Goal: Information Seeking & Learning: Learn about a topic

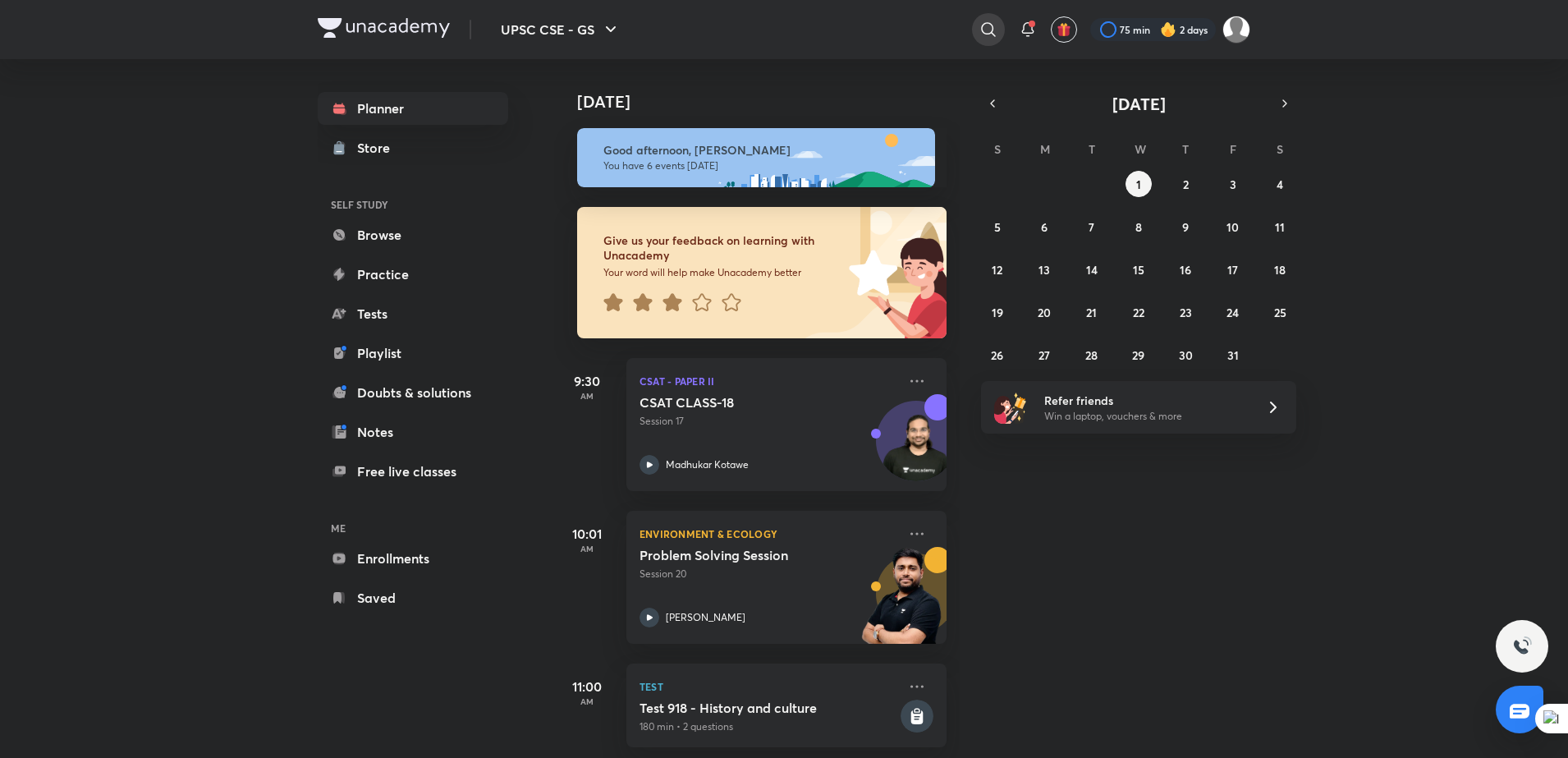
click at [974, 29] on div at bounding box center [988, 30] width 33 height 33
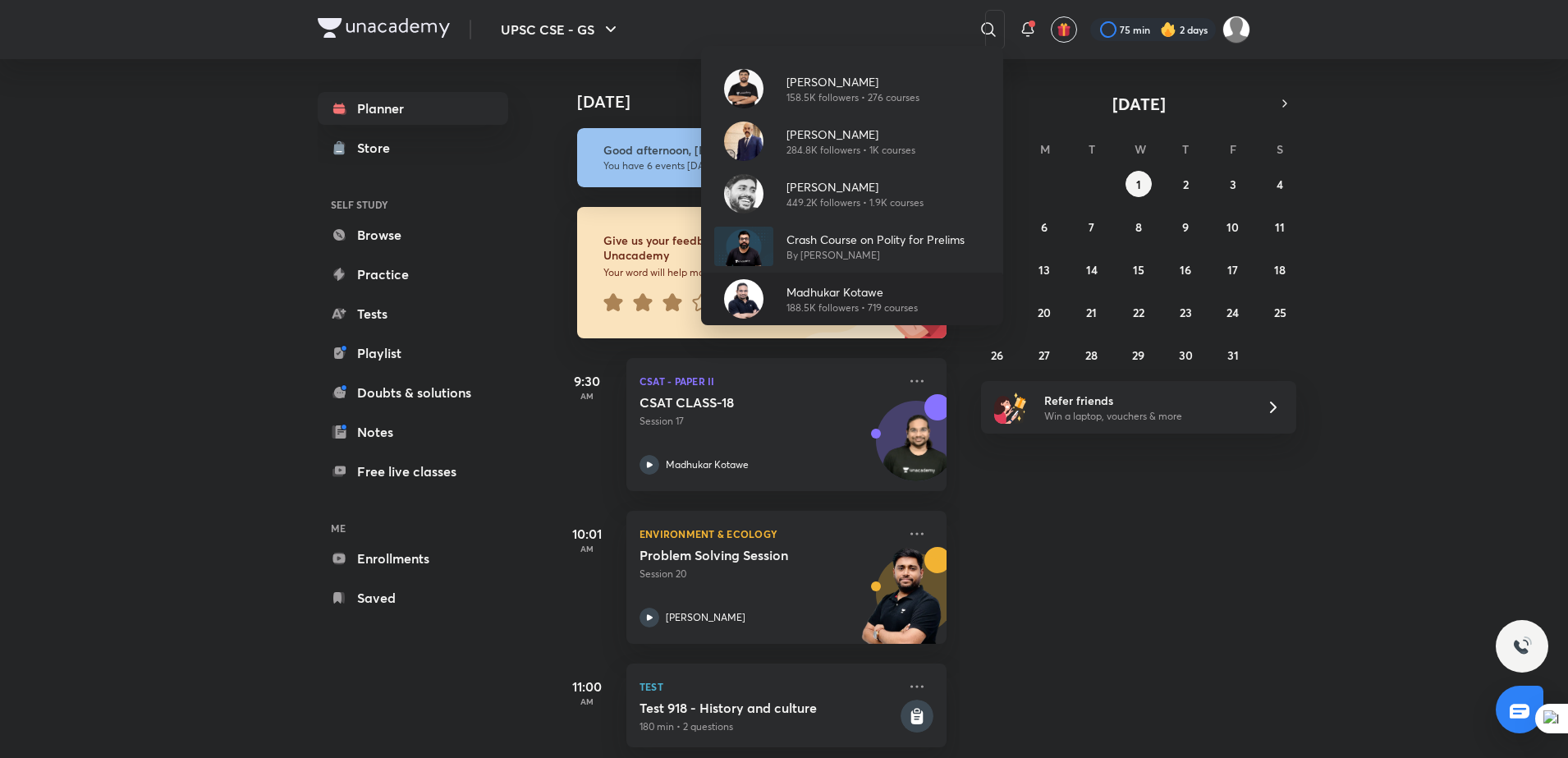
click at [782, 285] on div "[PERSON_NAME] 188.5K followers • 719 courses" at bounding box center [845, 299] width 145 height 32
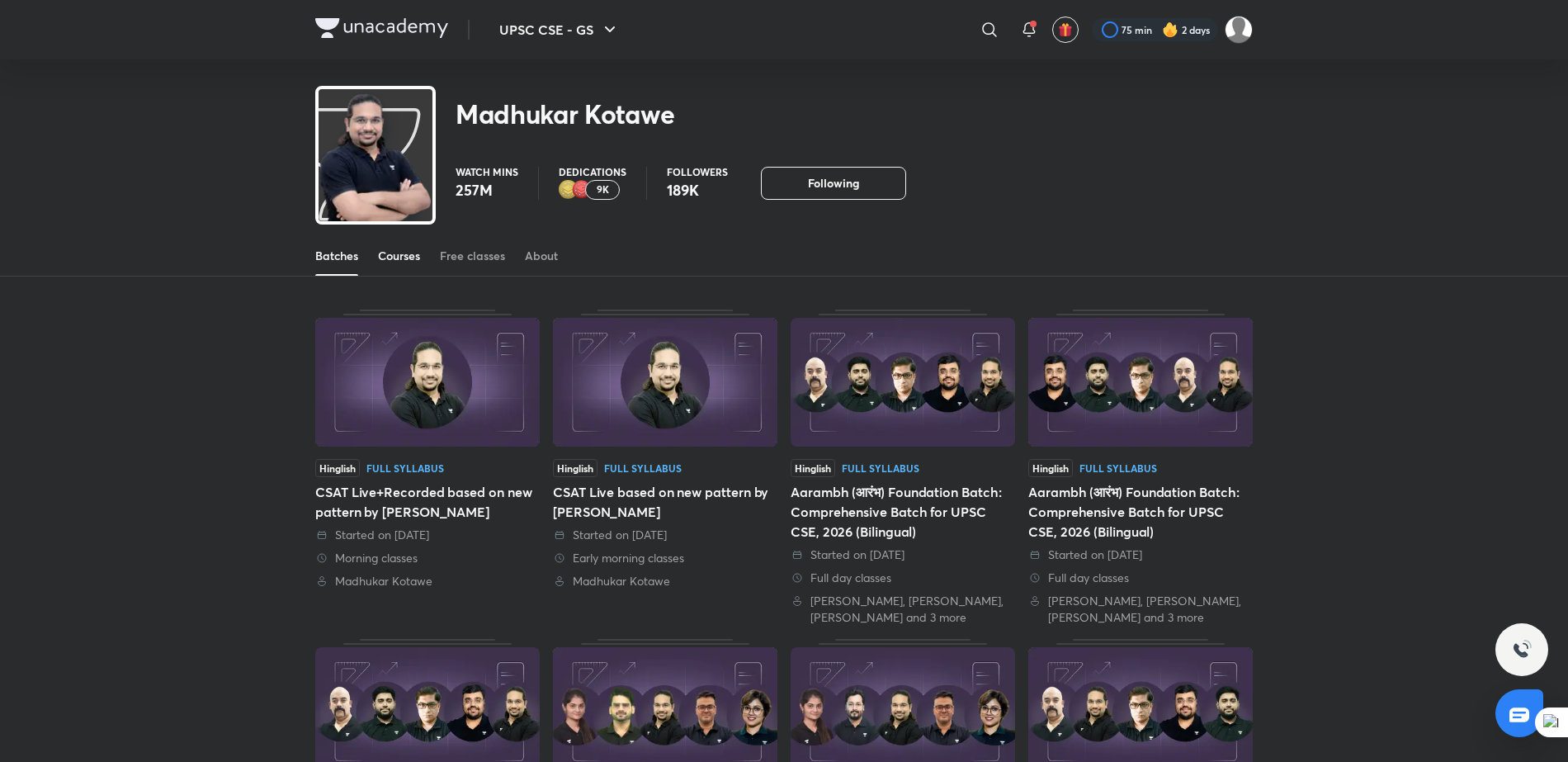
click at [409, 251] on div "Courses" at bounding box center [399, 255] width 42 height 16
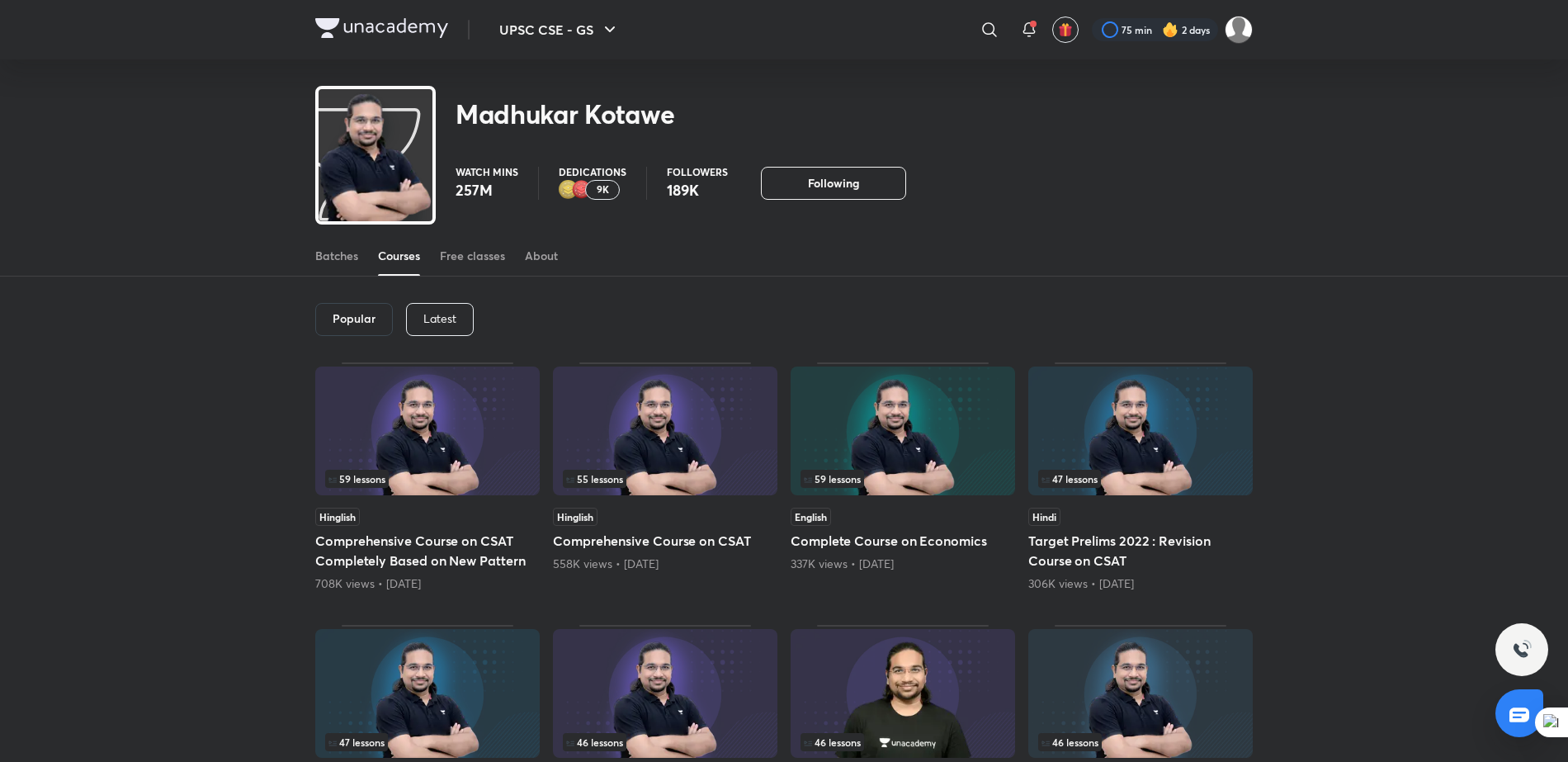
click at [438, 318] on p "Latest" at bounding box center [440, 318] width 33 height 13
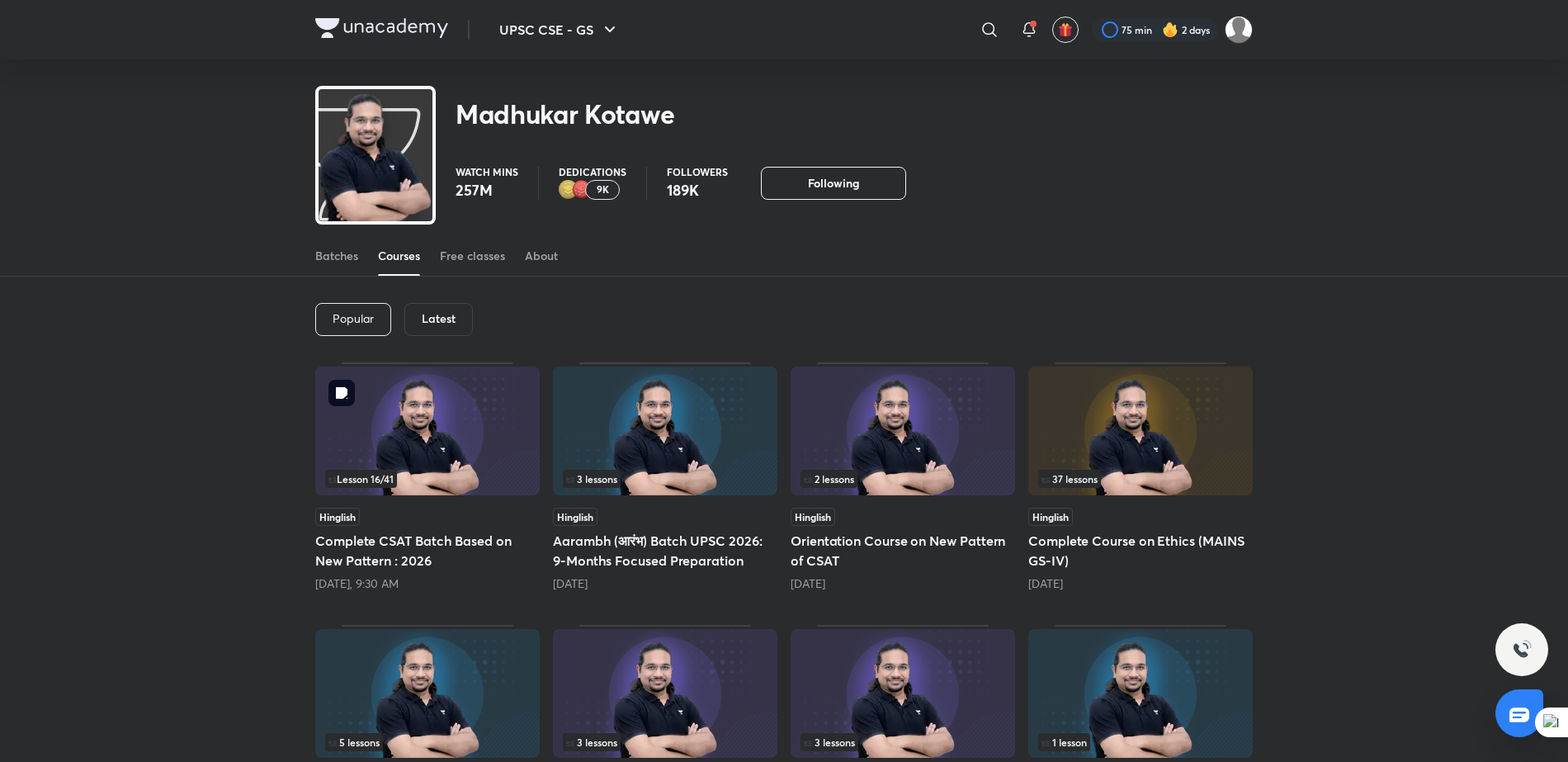
click at [455, 426] on img at bounding box center [427, 431] width 224 height 129
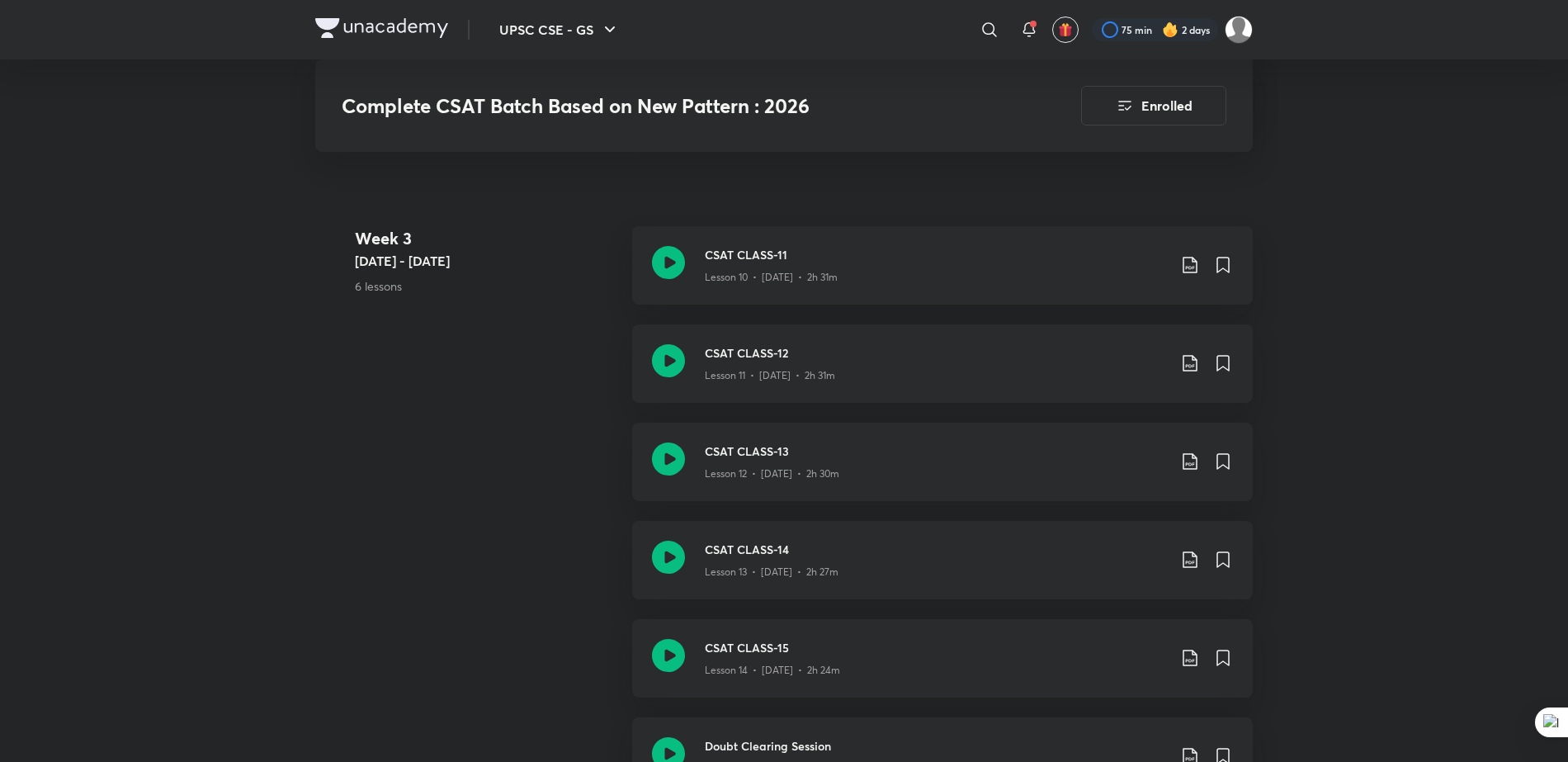
scroll to position [1873, 0]
click at [814, 337] on div "CSAT CLASS-12 Lesson 11 • [DATE] • 2h 31m" at bounding box center [942, 362] width 621 height 78
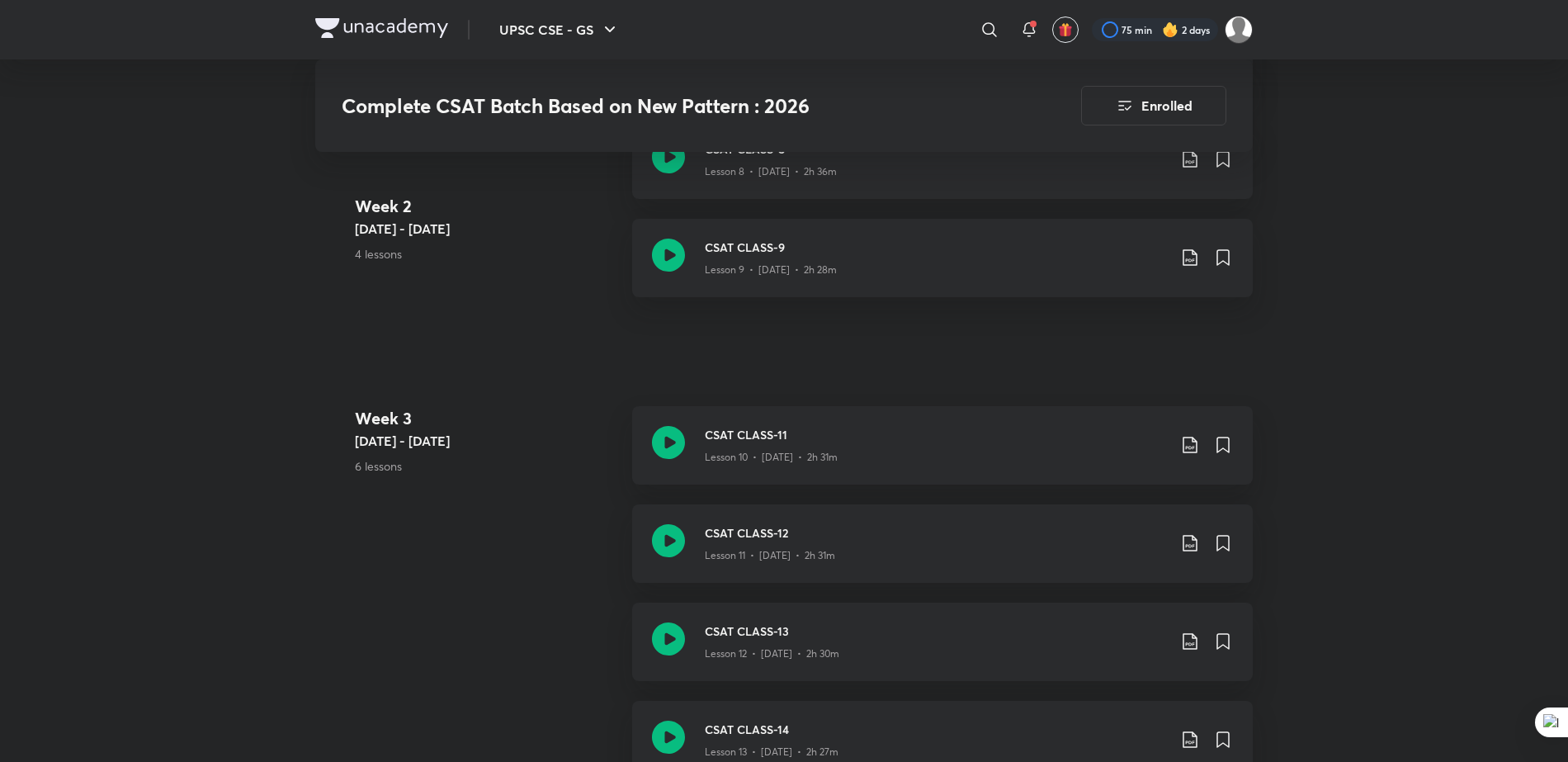
scroll to position [1696, 0]
click at [884, 520] on h3 "CSAT CLASS-12" at bounding box center [936, 528] width 462 height 17
